Goal: Communication & Community: Share content

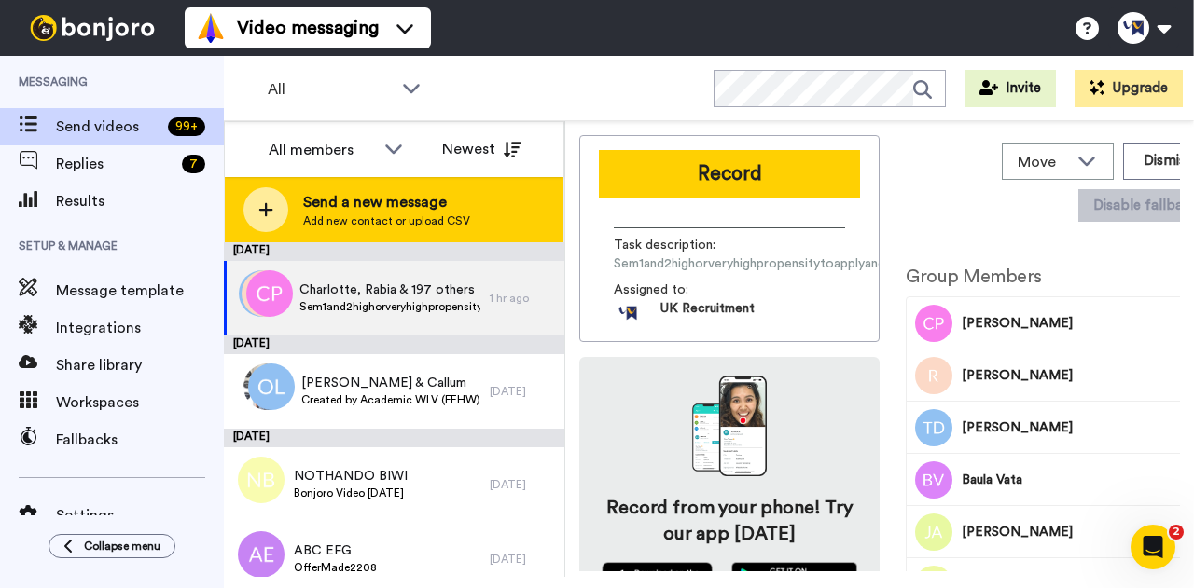
click at [419, 213] on span "Send a new message" at bounding box center [386, 202] width 167 height 22
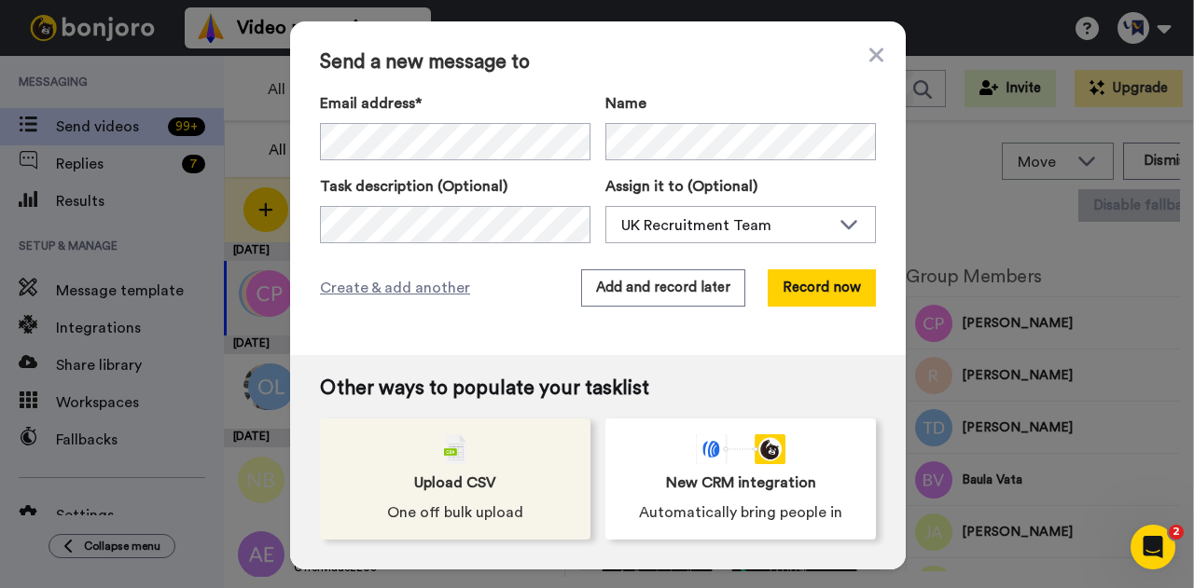
click at [474, 463] on div "Upload CSV One off bulk upload" at bounding box center [455, 479] width 270 height 121
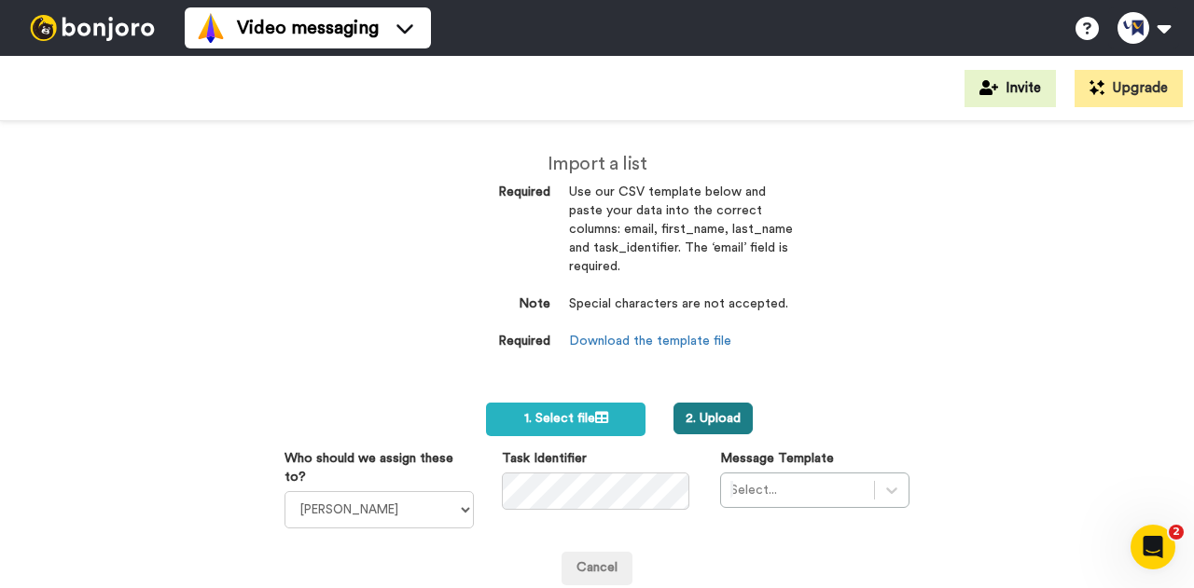
click at [702, 414] on button "2. Upload" at bounding box center [712, 419] width 79 height 32
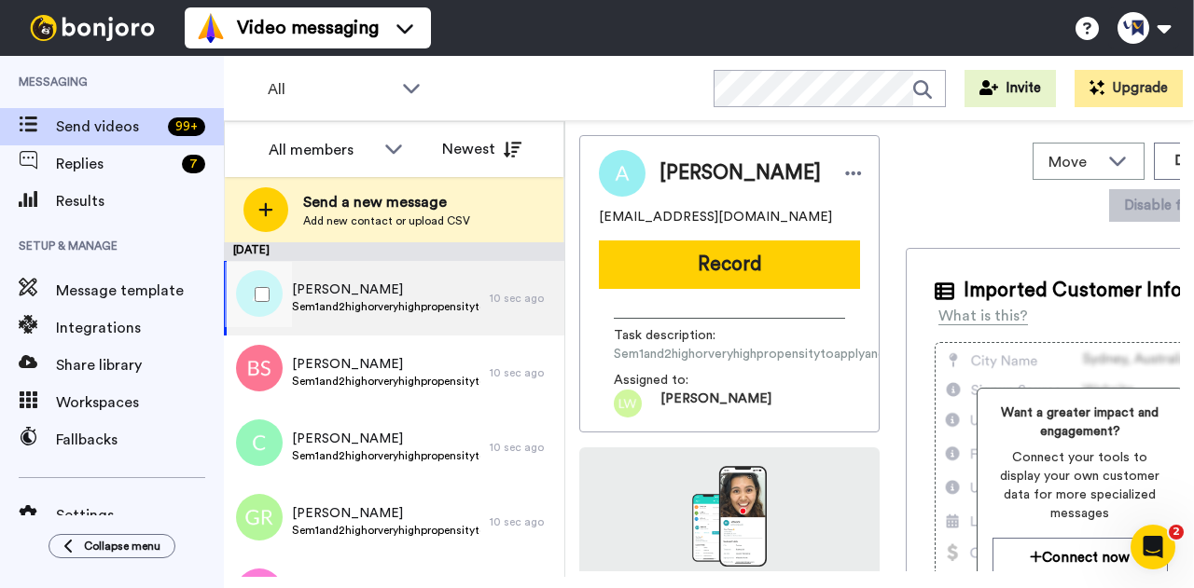
click at [272, 298] on div at bounding box center [258, 294] width 67 height 65
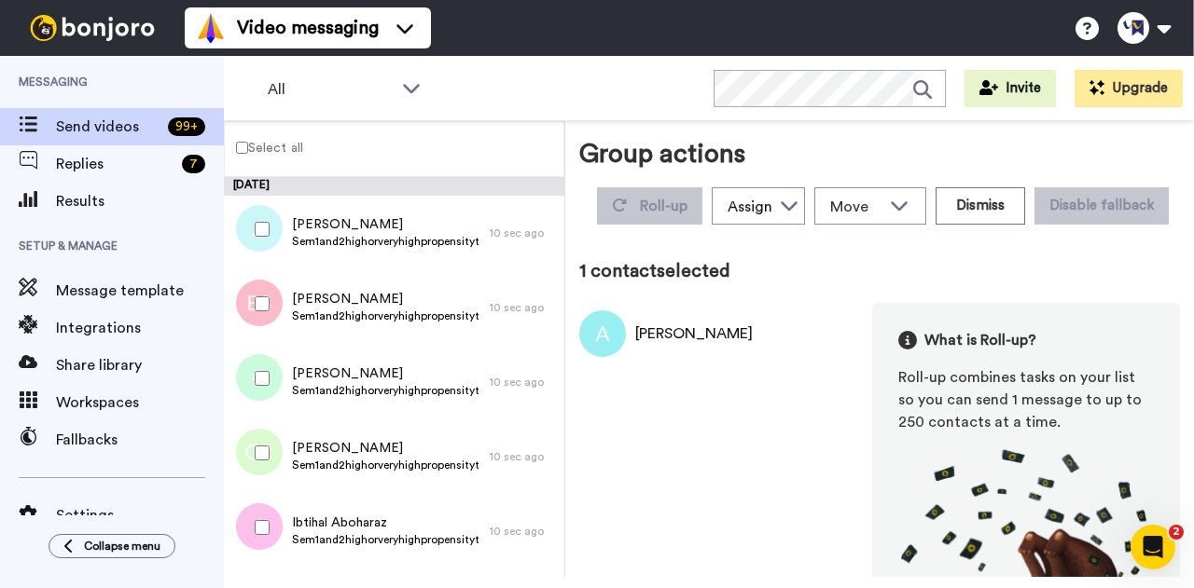
click at [257, 313] on div at bounding box center [258, 303] width 67 height 65
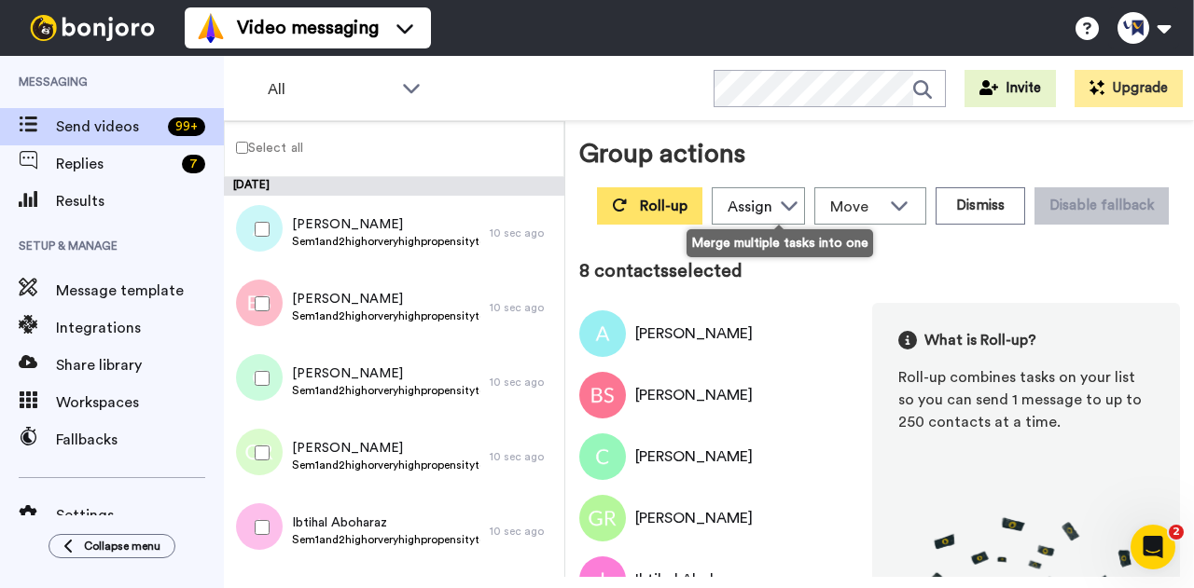
click at [702, 210] on button "Roll-up" at bounding box center [649, 205] width 105 height 37
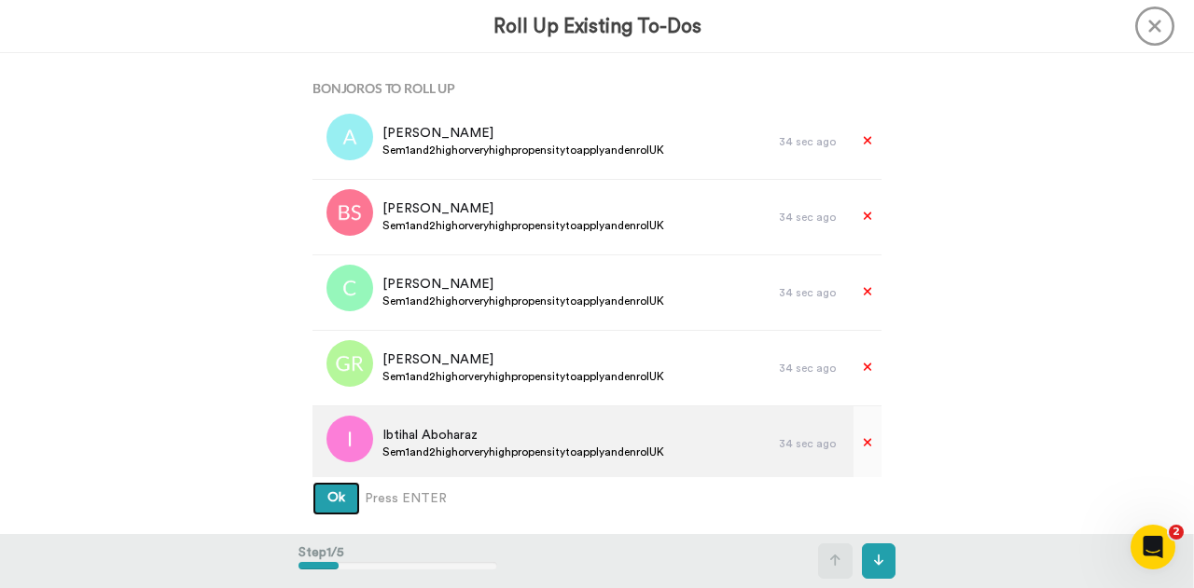
click at [312, 482] on button "Ok" at bounding box center [336, 499] width 48 height 34
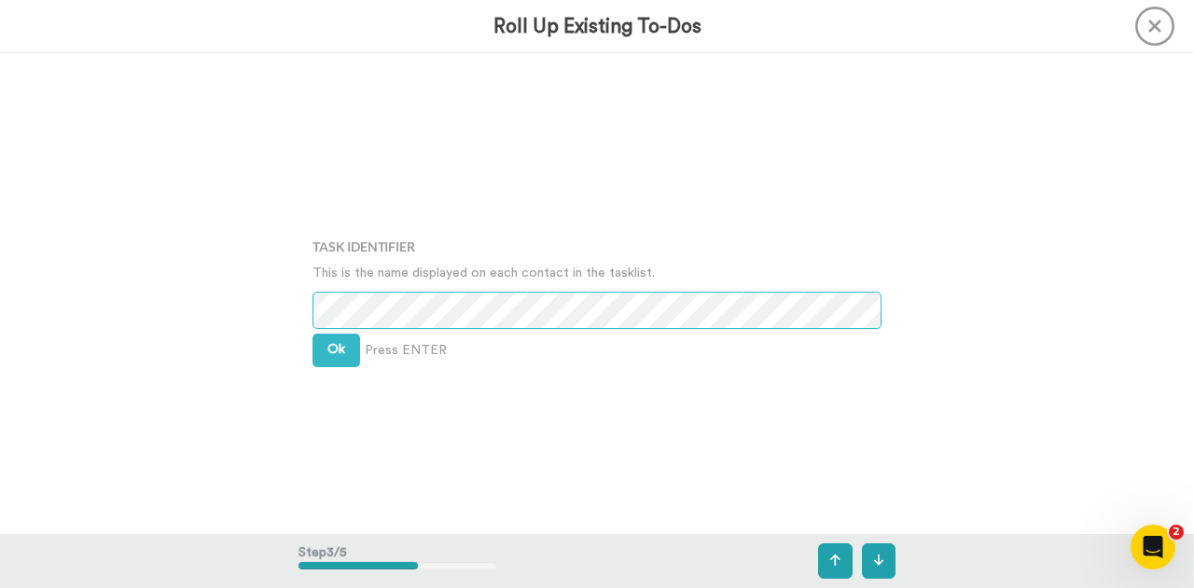
scroll to position [962, 0]
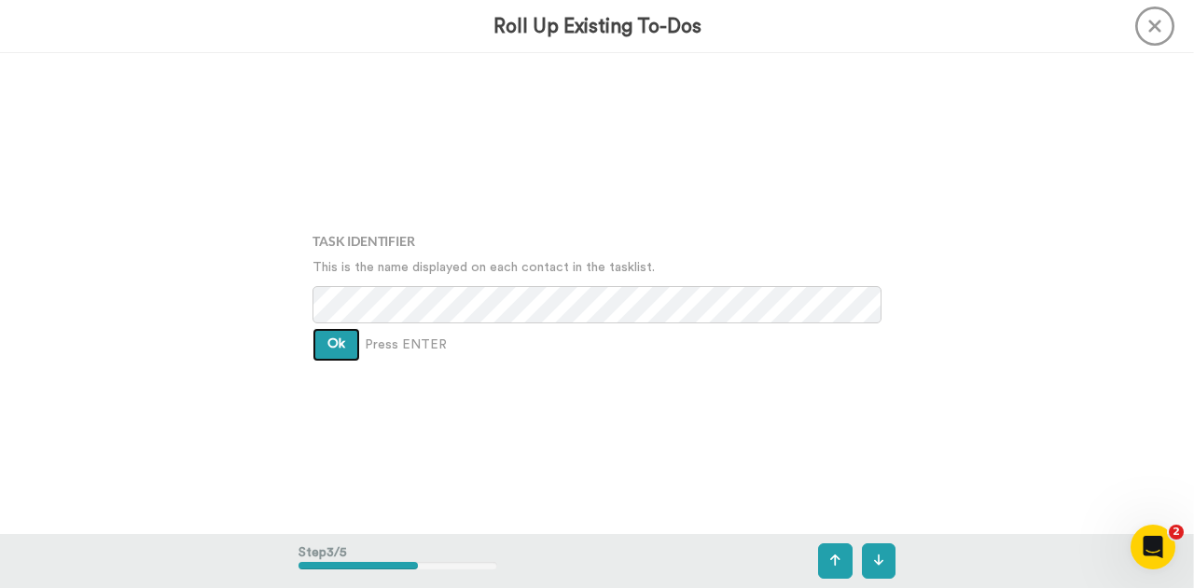
click at [345, 343] on button "Ok" at bounding box center [336, 345] width 48 height 34
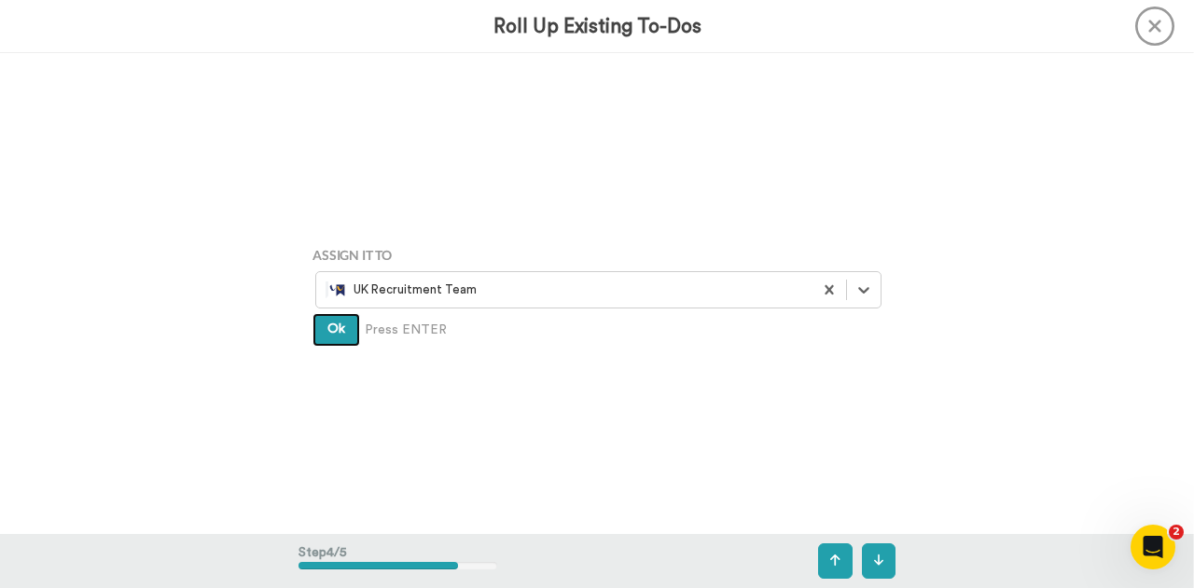
click at [330, 324] on span "Ok" at bounding box center [336, 329] width 18 height 13
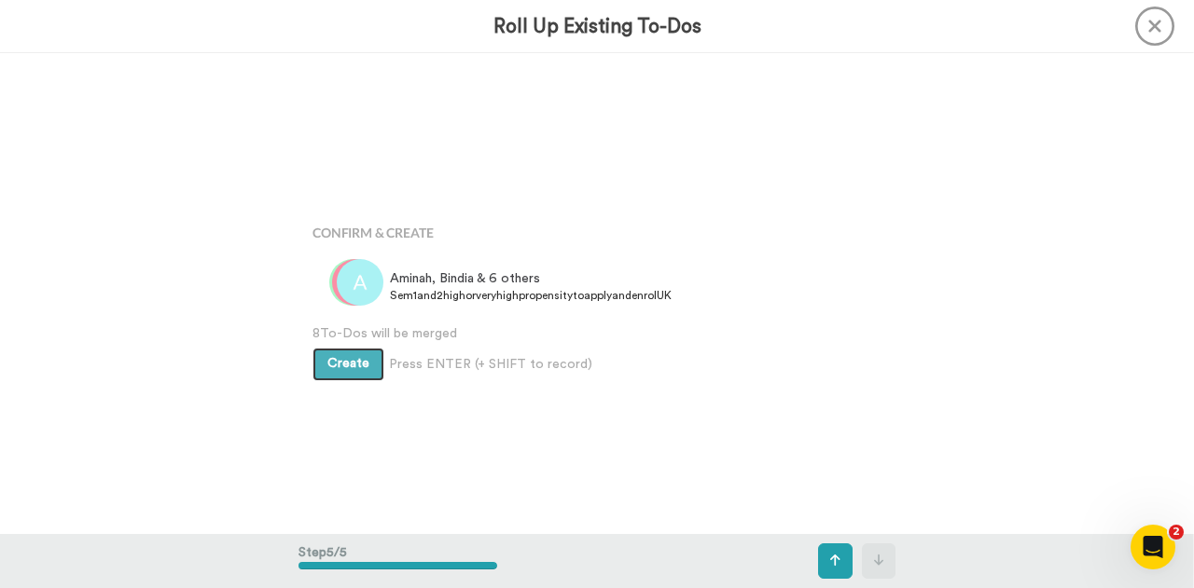
scroll to position [1925, 0]
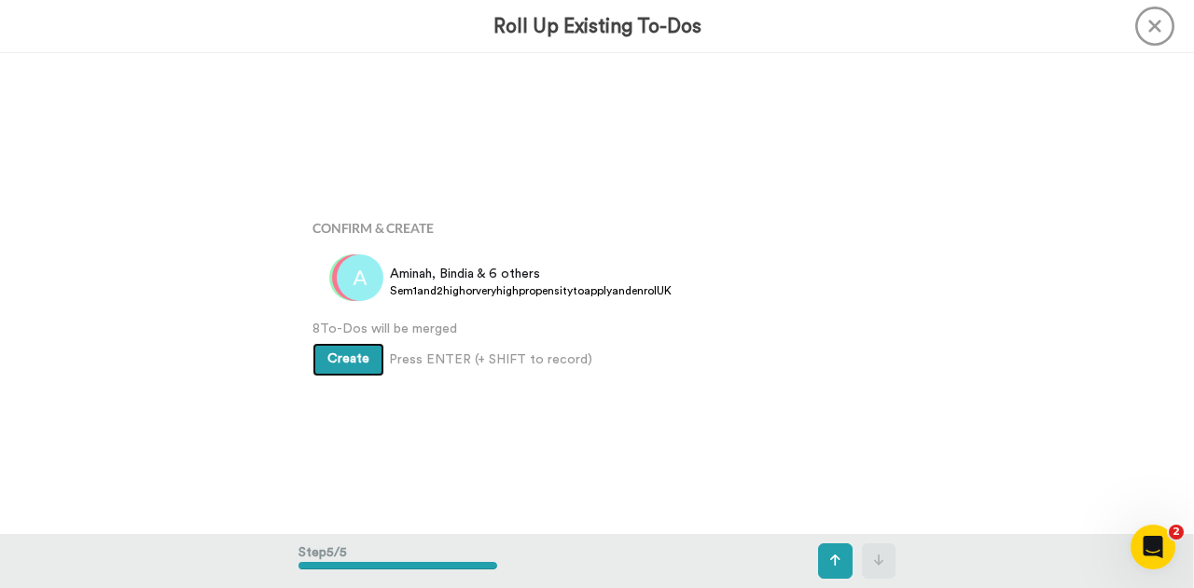
click at [359, 353] on span "Create" at bounding box center [348, 359] width 42 height 13
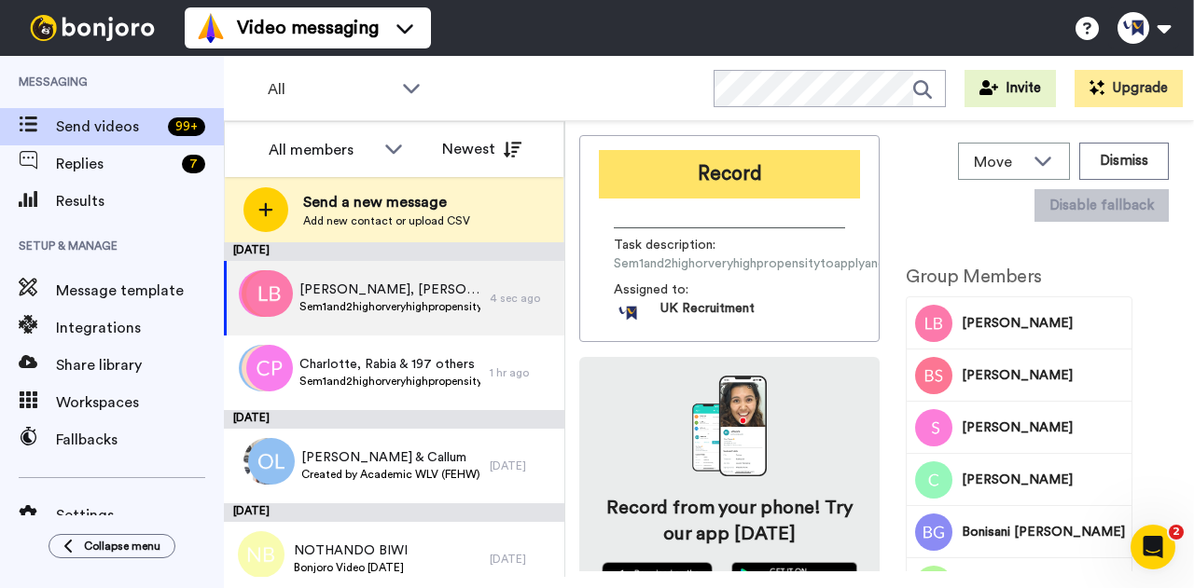
click at [746, 178] on button "Record" at bounding box center [729, 174] width 261 height 48
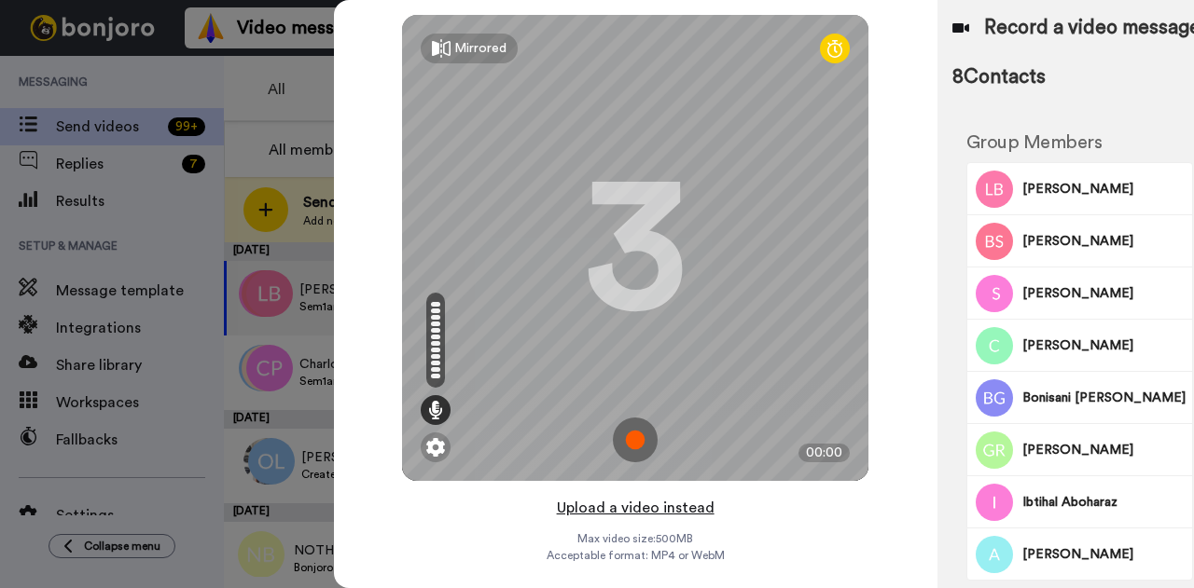
click at [605, 505] on button "Upload a video instead" at bounding box center [635, 508] width 169 height 24
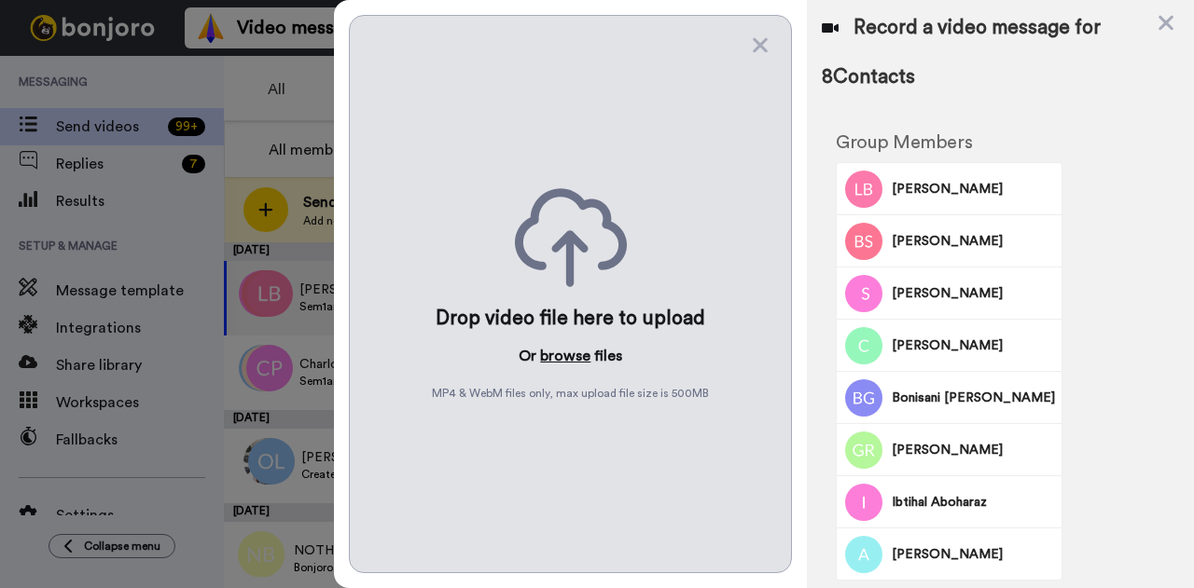
click at [565, 355] on button "browse" at bounding box center [565, 356] width 50 height 22
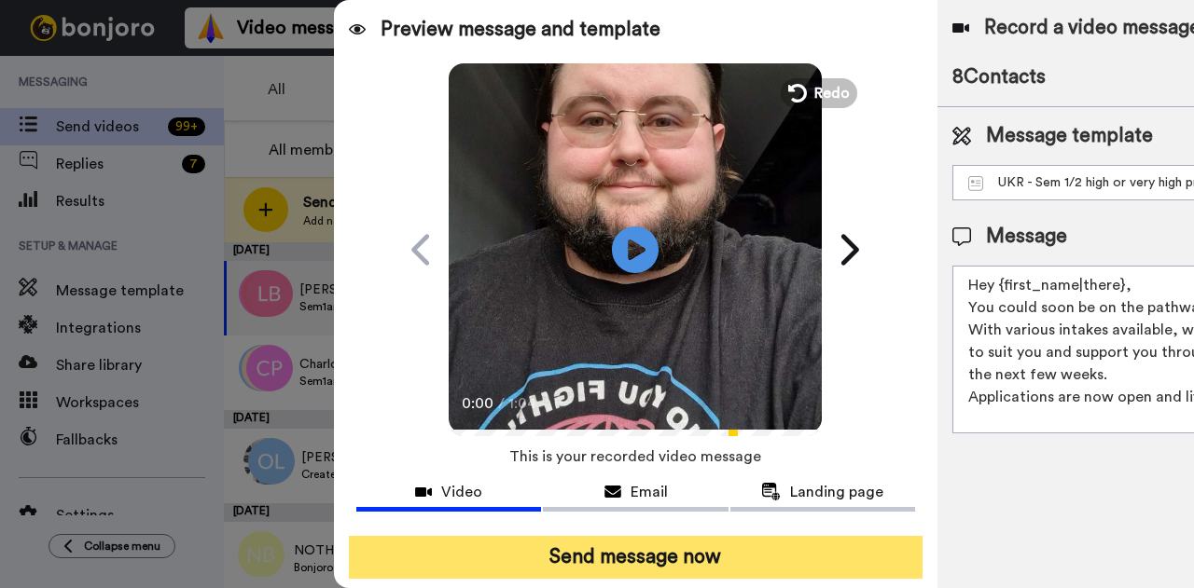
click at [623, 557] on button "Send message now" at bounding box center [635, 557] width 573 height 43
